Goal: Information Seeking & Learning: Check status

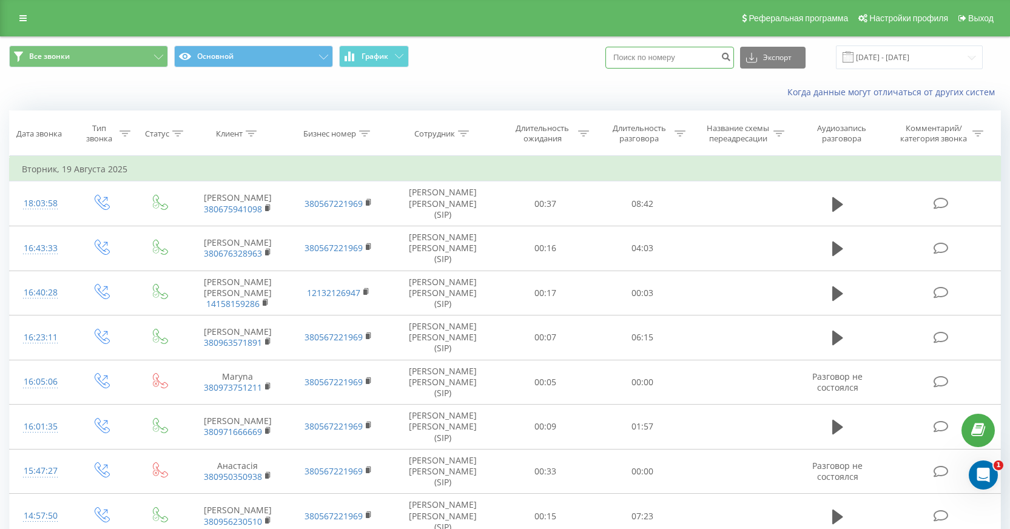
click at [683, 69] on input at bounding box center [669, 58] width 129 height 22
paste input "380678759839"
type input "380678759839"
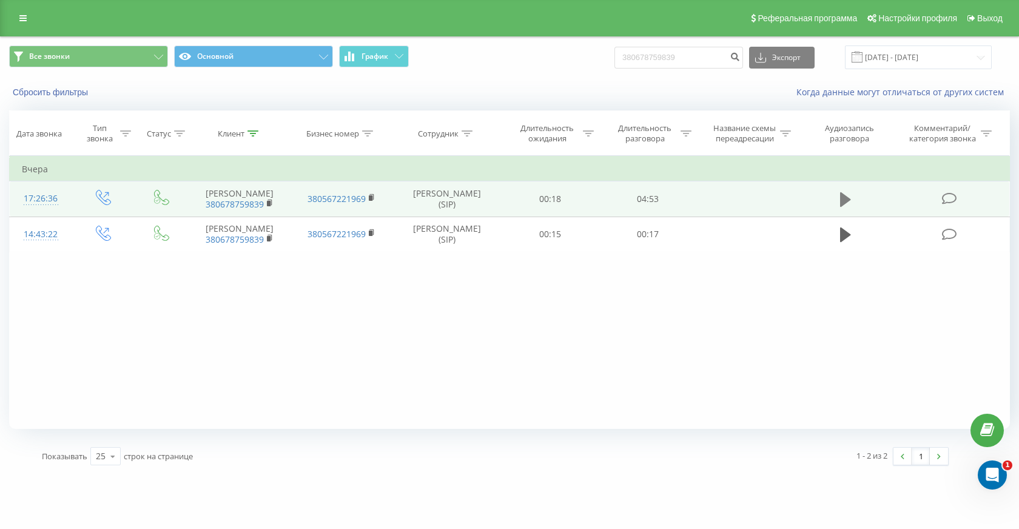
click at [850, 207] on icon at bounding box center [845, 199] width 11 height 15
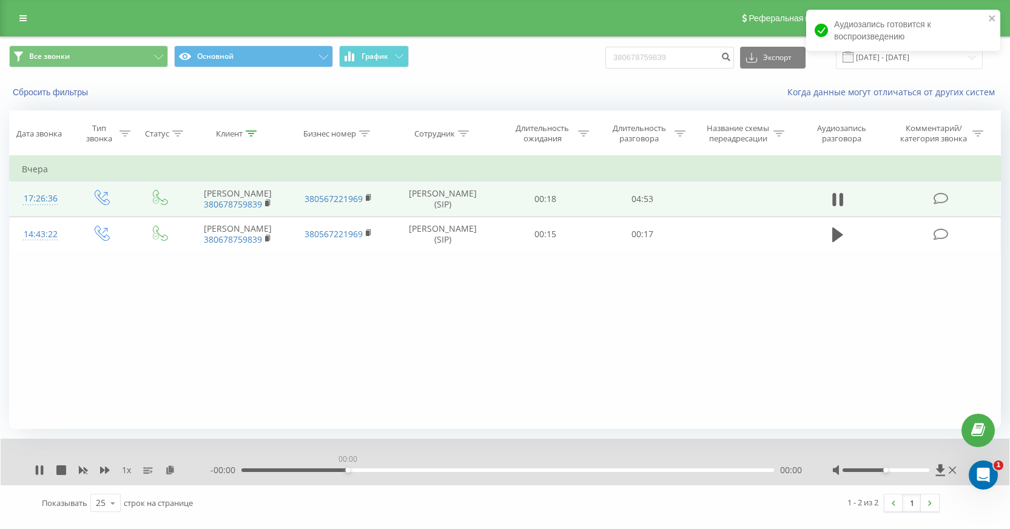
click at [349, 472] on div "00:00" at bounding box center [507, 470] width 532 height 4
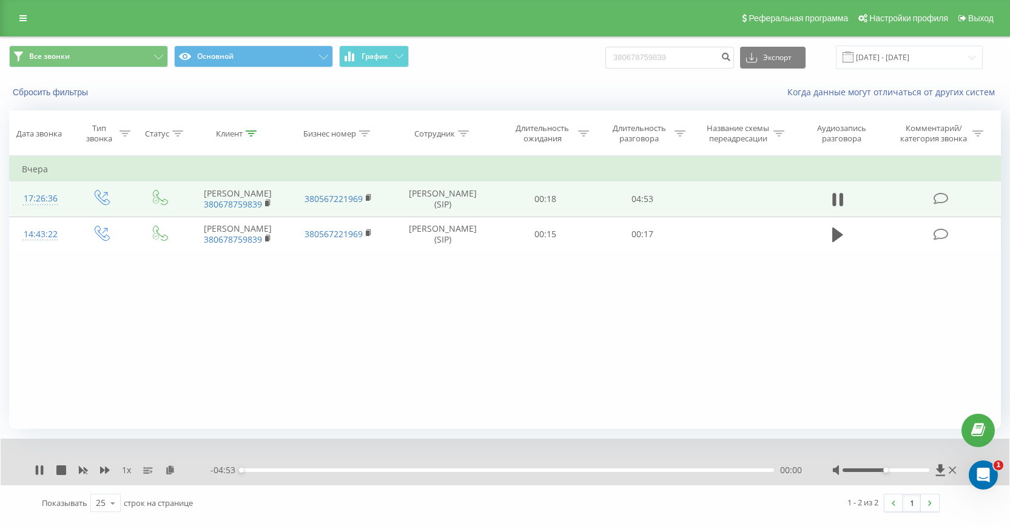
click at [314, 472] on div "00:00" at bounding box center [507, 470] width 532 height 4
click at [370, 472] on div "00:50" at bounding box center [507, 470] width 532 height 4
click at [38, 475] on icon at bounding box center [37, 470] width 2 height 10
click at [43, 469] on icon at bounding box center [40, 470] width 10 height 10
click at [448, 472] on div "- 03:03 01:49 01:49" at bounding box center [509, 470] width 599 height 12
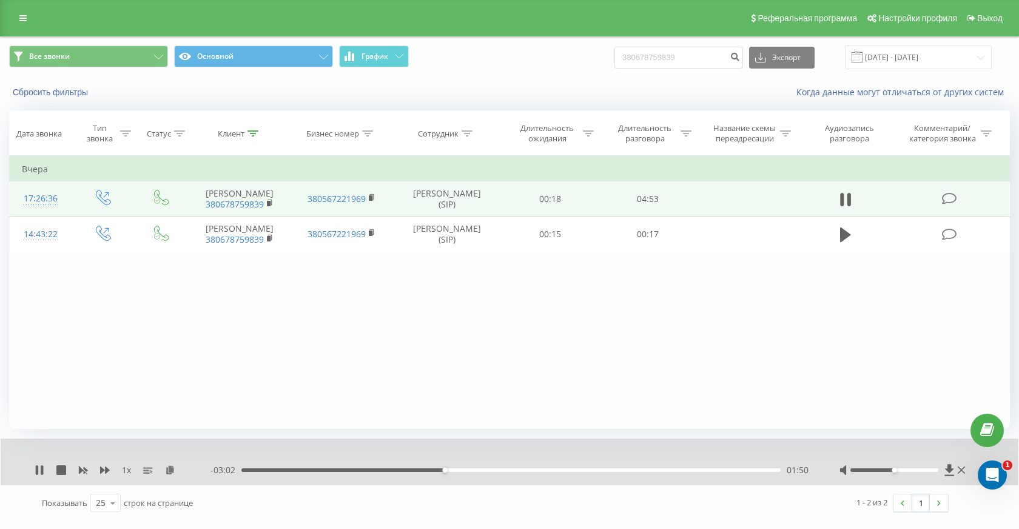
click at [452, 471] on div "01:50" at bounding box center [510, 470] width 539 height 4
click at [464, 470] on div "02:01" at bounding box center [510, 470] width 539 height 4
click at [476, 471] on div "02:03" at bounding box center [510, 470] width 539 height 4
click at [489, 469] on div "02:15" at bounding box center [510, 470] width 539 height 4
click at [500, 470] on div "02:21" at bounding box center [510, 470] width 539 height 4
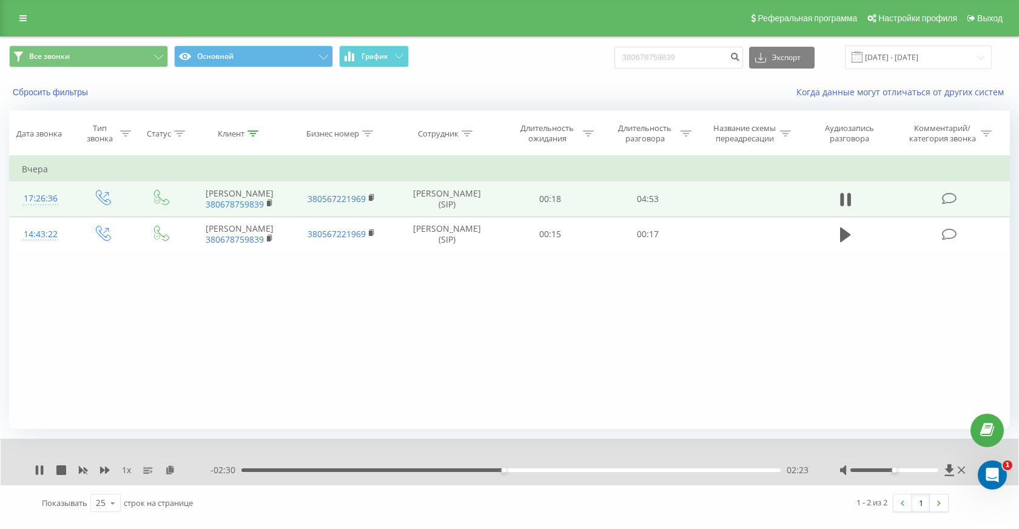
click at [516, 471] on div "02:23" at bounding box center [510, 470] width 539 height 4
click at [534, 471] on div "02:39" at bounding box center [510, 470] width 539 height 4
click at [552, 471] on div "02:42" at bounding box center [510, 470] width 539 height 4
click at [567, 471] on div "02:57" at bounding box center [510, 470] width 539 height 4
click at [625, 471] on div "03:25" at bounding box center [510, 470] width 539 height 4
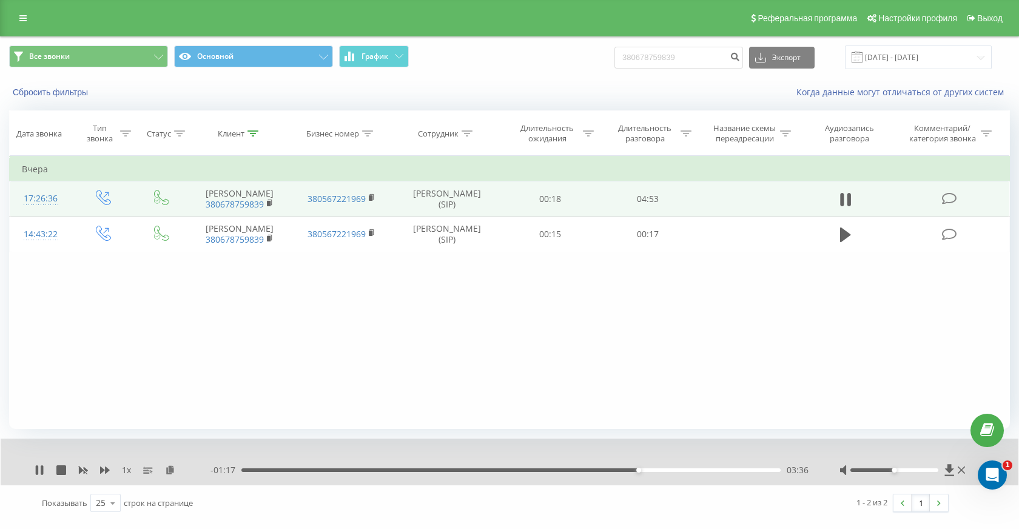
click at [645, 470] on div "03:36" at bounding box center [510, 470] width 539 height 4
click at [677, 470] on div "03:57" at bounding box center [510, 470] width 539 height 4
click at [686, 469] on div "03:59" at bounding box center [510, 470] width 539 height 4
click at [694, 469] on div "04:07" at bounding box center [510, 470] width 539 height 4
click at [707, 469] on div "04:10" at bounding box center [510, 470] width 539 height 4
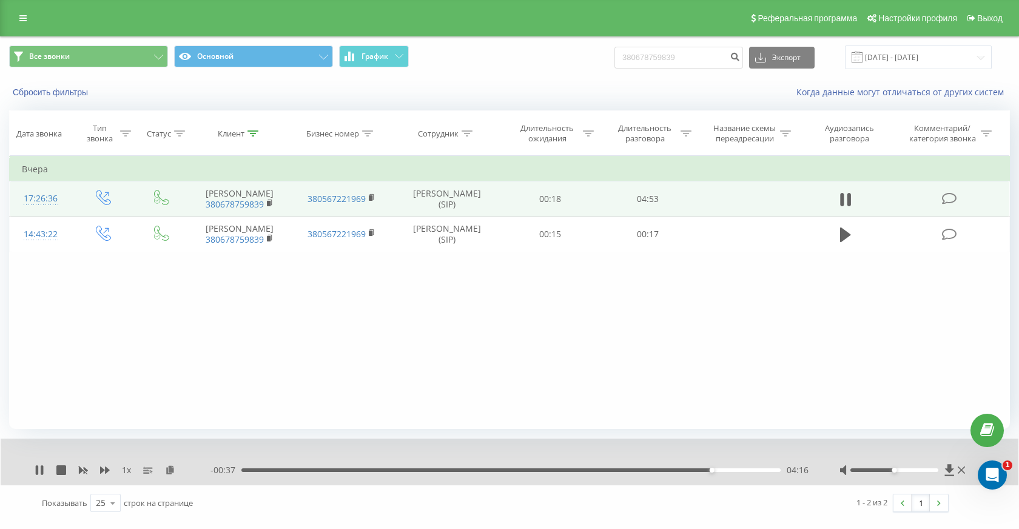
click at [714, 469] on div "04:16" at bounding box center [510, 470] width 539 height 4
click at [727, 469] on div "04:20" at bounding box center [510, 470] width 539 height 4
click at [737, 470] on div "04:27" at bounding box center [510, 470] width 539 height 4
click at [751, 472] on div "- 00:19 04:34 04:34" at bounding box center [509, 470] width 599 height 12
click at [275, 470] on div "04:35" at bounding box center [510, 470] width 539 height 4
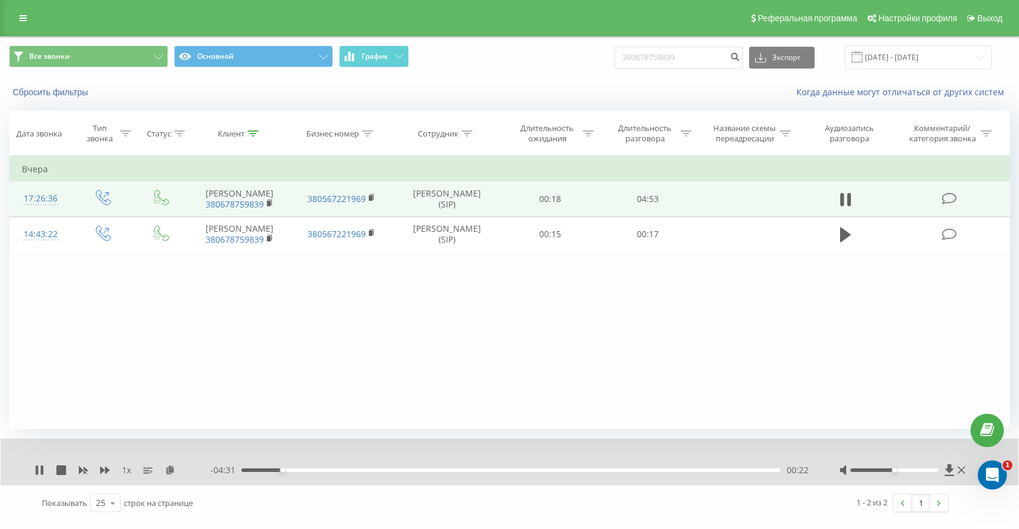
click at [266, 469] on div "00:22" at bounding box center [510, 470] width 539 height 4
click at [296, 471] on div "00:30" at bounding box center [510, 470] width 539 height 4
click at [310, 468] on div "00:37" at bounding box center [510, 470] width 539 height 4
click at [41, 468] on icon at bounding box center [40, 470] width 10 height 10
